Goal: Obtain resource: Obtain resource

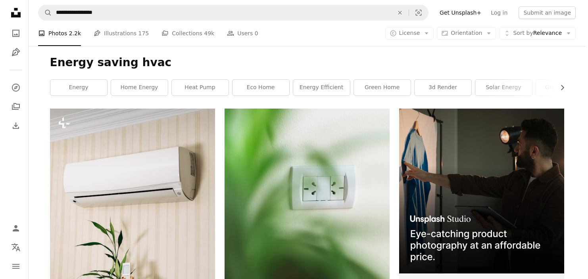
scroll to position [2328, 0]
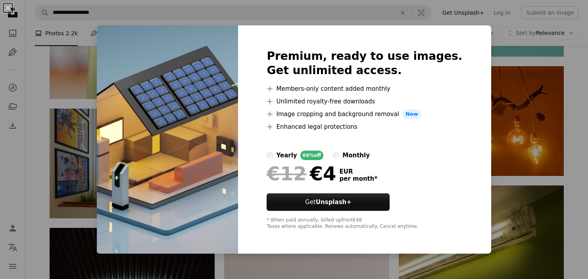
click at [552, 127] on div "An X shape Premium, ready to use images. Get unlimited access. A plus sign Memb…" at bounding box center [294, 139] width 588 height 279
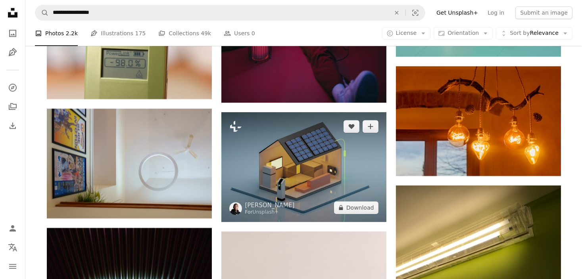
click at [273, 169] on img at bounding box center [303, 167] width 165 height 110
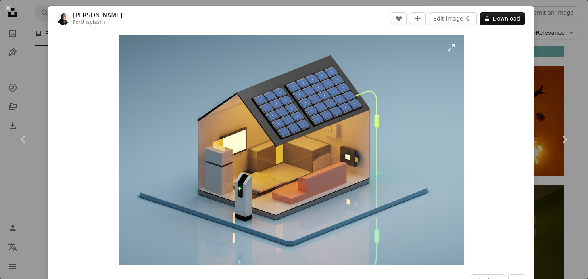
click at [401, 98] on img "Zoom in on this image" at bounding box center [291, 150] width 345 height 230
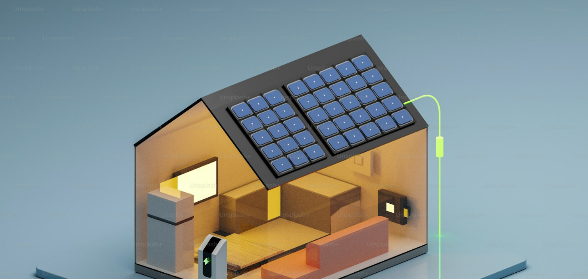
scroll to position [54, 0]
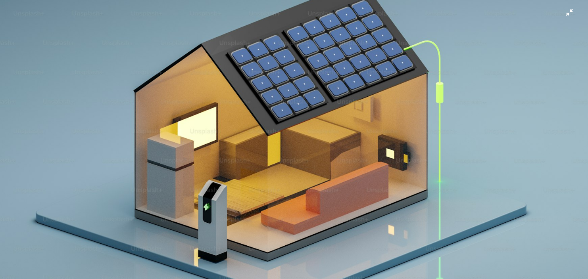
click at [548, 55] on img "Zoom out on this image" at bounding box center [294, 141] width 589 height 392
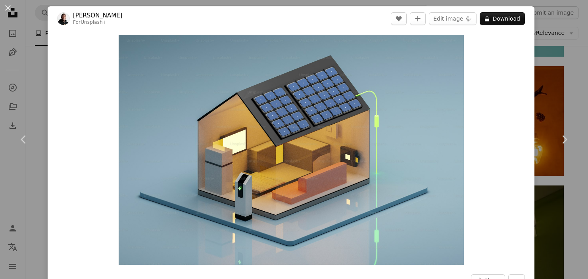
click at [570, 78] on div "An X shape Chevron left Chevron right [PERSON_NAME] For Unsplash+ A heart A plu…" at bounding box center [294, 139] width 588 height 279
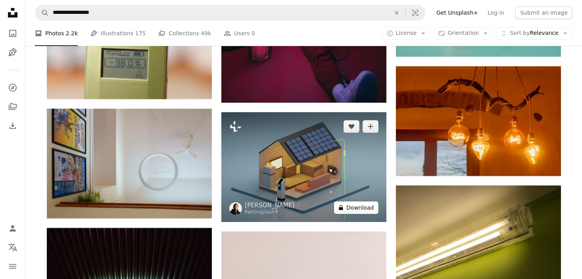
click at [359, 210] on button "A lock Download" at bounding box center [356, 208] width 44 height 13
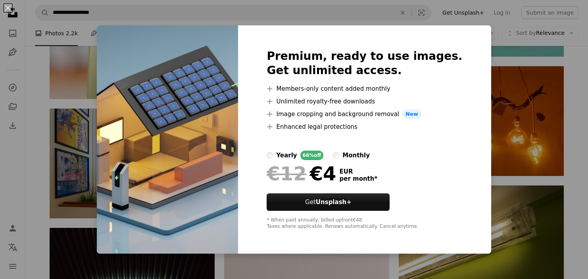
click at [567, 165] on div "An X shape Premium, ready to use images. Get unlimited access. A plus sign Memb…" at bounding box center [294, 139] width 588 height 279
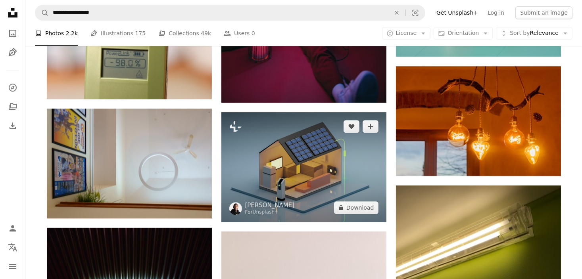
click at [289, 158] on img at bounding box center [303, 167] width 165 height 110
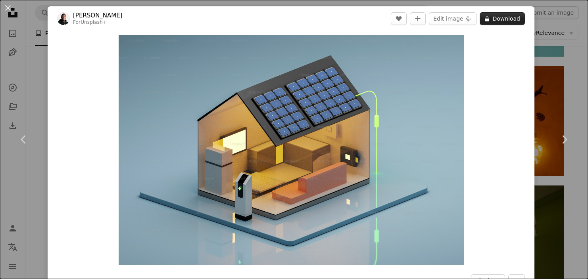
click at [501, 20] on button "A lock Download" at bounding box center [502, 18] width 45 height 13
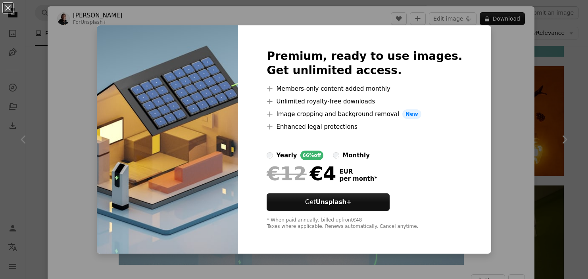
click at [350, 155] on label "monthly" at bounding box center [351, 156] width 37 height 10
click at [575, 167] on div "An X shape Premium, ready to use images. Get unlimited access. A plus sign Memb…" at bounding box center [294, 139] width 588 height 279
